Goal: Navigation & Orientation: Find specific page/section

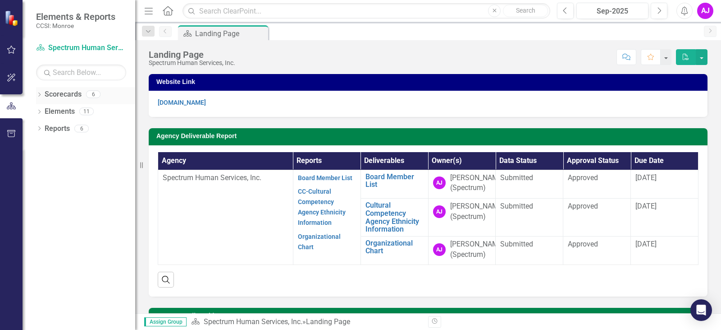
click at [39, 96] on icon "Dropdown" at bounding box center [39, 95] width 6 height 5
click at [38, 144] on icon "Dropdown" at bounding box center [39, 146] width 6 height 5
click at [40, 195] on icon "Dropdown" at bounding box center [39, 197] width 6 height 5
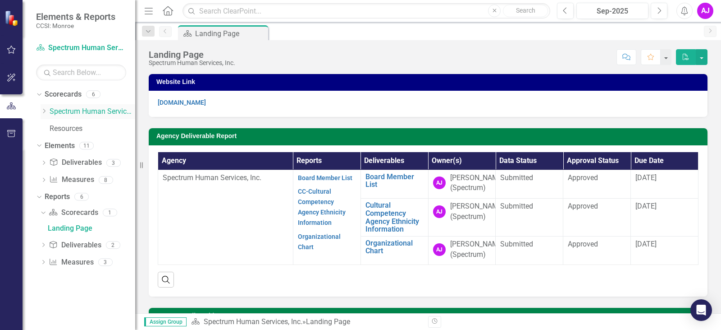
click at [44, 114] on div "Dropdown" at bounding box center [44, 112] width 7 height 8
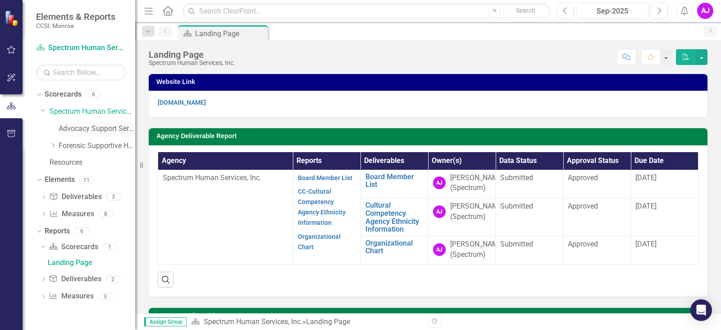
click at [74, 131] on link "Advocacy Support Services - Forensic Population" at bounding box center [97, 129] width 77 height 10
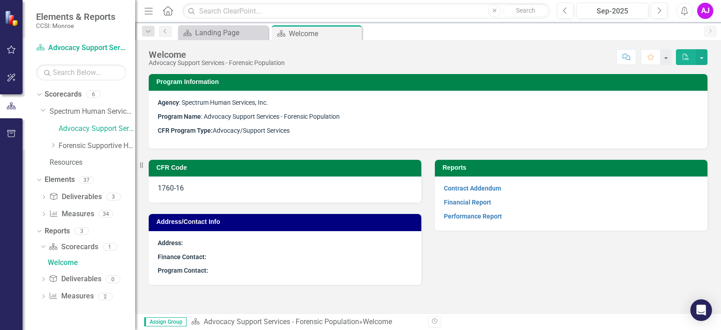
click at [480, 274] on div "CFR Code 1760-16 Address/Contact Info Address: Finance Contact: Program Contact…" at bounding box center [428, 216] width 573 height 136
click at [480, 204] on link "Financial Report" at bounding box center [467, 201] width 47 height 7
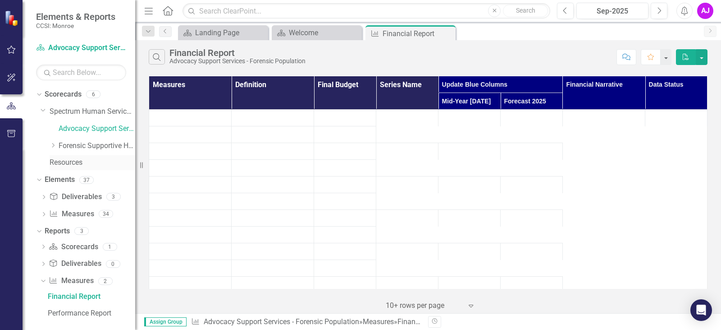
drag, startPoint x: 136, startPoint y: 167, endPoint x: 82, endPoint y: 167, distance: 53.7
click at [82, 167] on div "Elements & Reports CCSI: Monroe Scorecard Advocacy Support Services - Forensic …" at bounding box center [67, 165] width 135 height 330
